Goal: Task Accomplishment & Management: Use online tool/utility

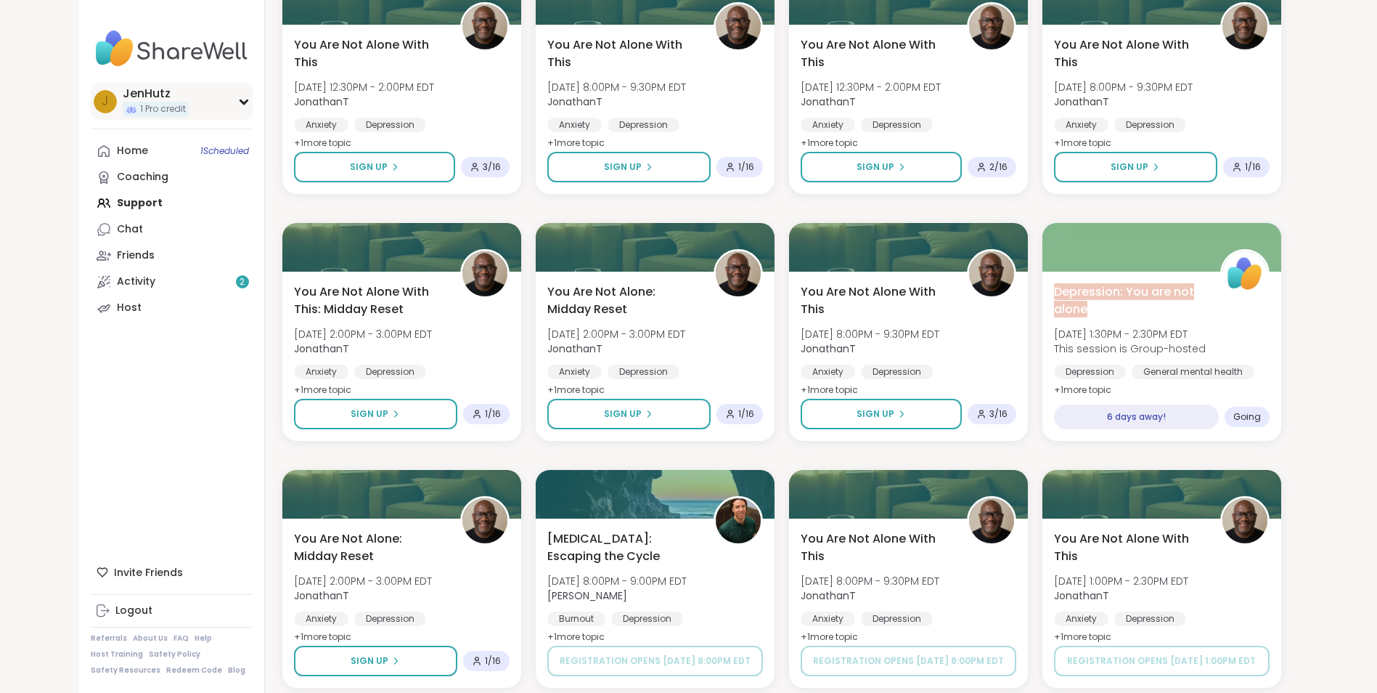
click at [242, 102] on icon at bounding box center [243, 102] width 7 height 4
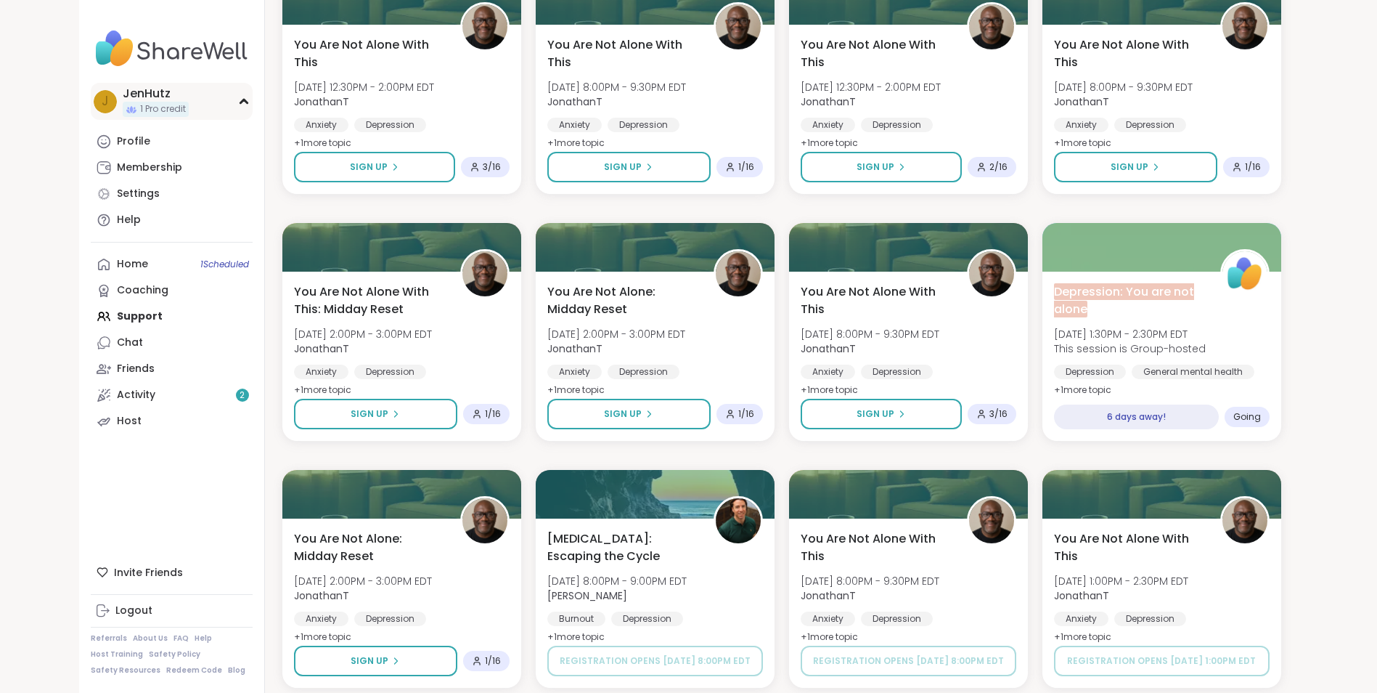
click at [242, 102] on icon at bounding box center [243, 101] width 7 height 4
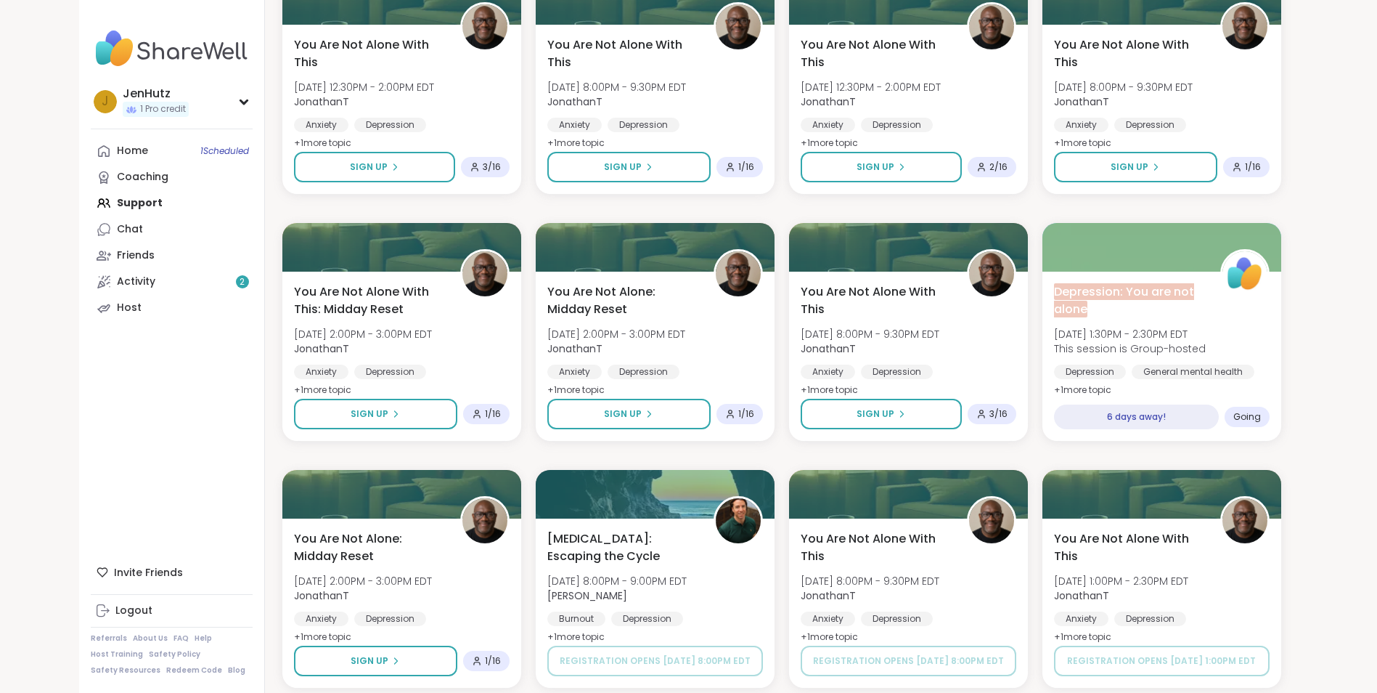
click at [125, 206] on div "Home 1 Scheduled Coaching Support Chat Friends Activity 2 Host" at bounding box center [172, 229] width 162 height 183
click at [138, 284] on div "Activity 2" at bounding box center [136, 281] width 38 height 15
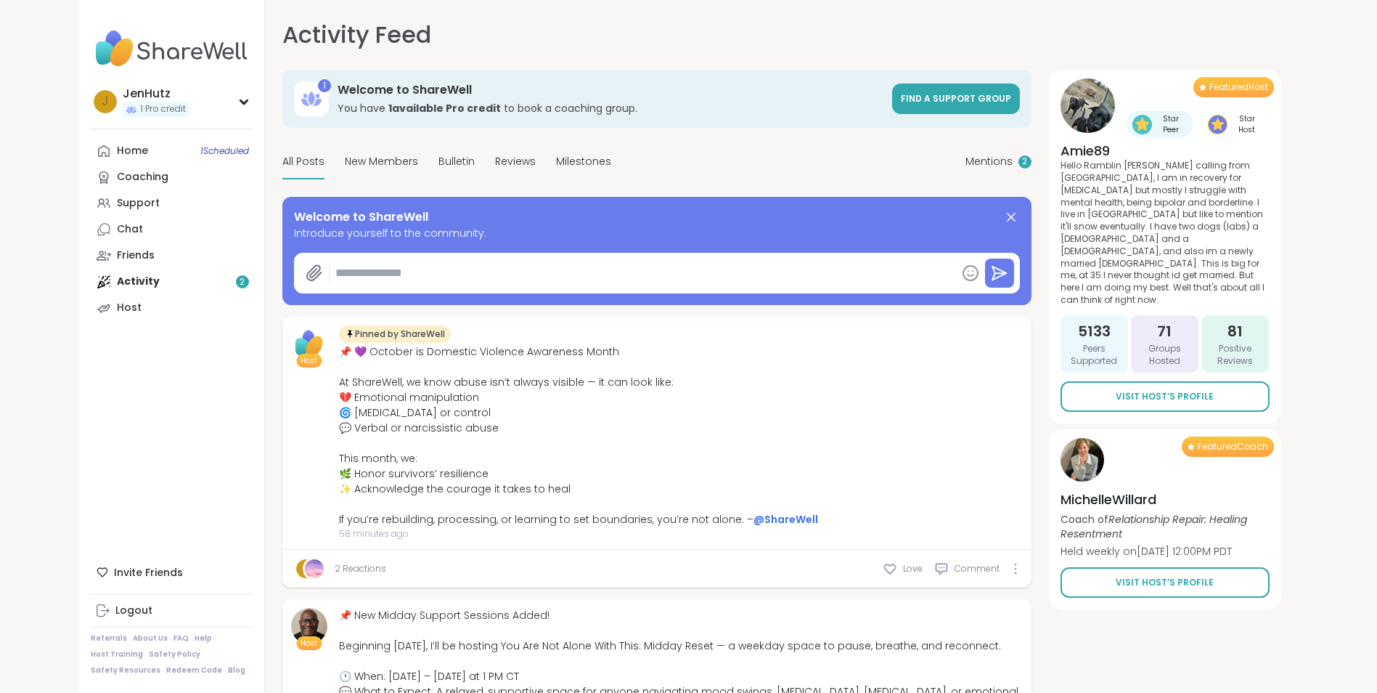
type textarea "*"
click at [126, 309] on div "Host" at bounding box center [129, 308] width 25 height 15
